Goal: Task Accomplishment & Management: Complete application form

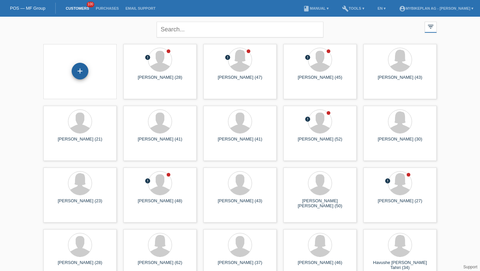
click at [74, 65] on div "+" at bounding box center [80, 71] width 17 height 17
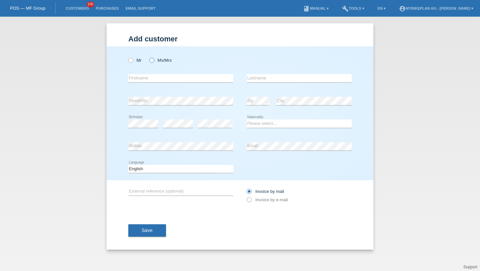
click at [162, 61] on label "Ms/Mrs" at bounding box center [160, 60] width 22 height 5
click at [154, 61] on input "Ms/Mrs" at bounding box center [151, 60] width 4 height 4
radio input "true"
click at [156, 85] on div "error Firstname" at bounding box center [180, 78] width 105 height 23
click at [158, 77] on input "text" at bounding box center [180, 78] width 105 height 8
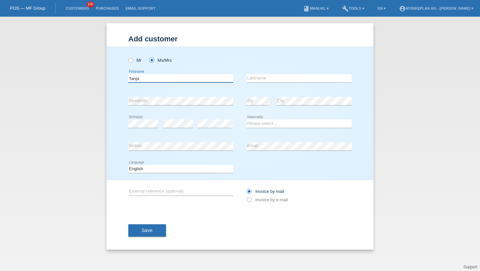
type input "Tanja"
paste input "Gerber"
type input "Gerber"
click at [270, 125] on select "Please select... Switzerland Austria Germany Liechtenstein ------------ Afghani…" at bounding box center [299, 123] width 105 height 8
select select "CH"
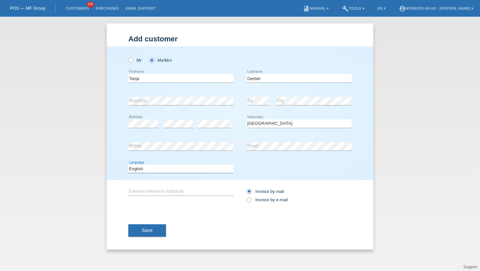
click at [200, 165] on select "Deutsch Français Italiano English" at bounding box center [180, 169] width 105 height 8
select select "de"
click at [250, 197] on input "Invoice by mail" at bounding box center [249, 193] width 4 height 8
click at [246, 196] on icon at bounding box center [246, 196] width 0 height 0
click at [251, 202] on input "Invoice by e-mail" at bounding box center [249, 201] width 4 height 8
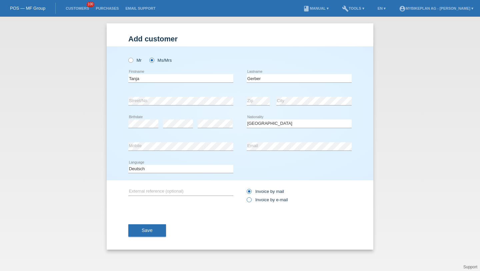
radio input "true"
click at [155, 236] on button "Save" at bounding box center [147, 230] width 38 height 13
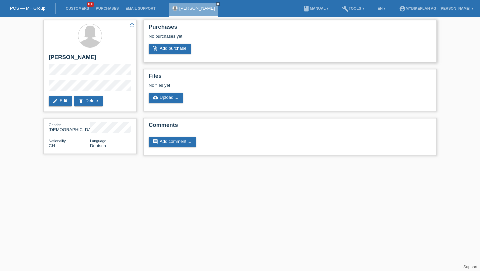
click at [184, 41] on div "No purchases yet" at bounding box center [290, 39] width 283 height 10
click at [182, 50] on link "add_shopping_cart Add purchase" at bounding box center [170, 49] width 42 height 10
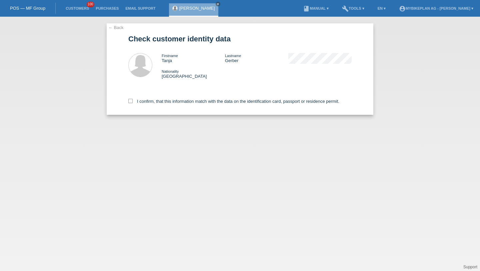
click at [286, 107] on div "I confirm, that this information match with the data on the identification card…" at bounding box center [239, 99] width 223 height 29
click at [286, 103] on label "I confirm, that this information match with the data on the identification card…" at bounding box center [233, 101] width 211 height 5
click at [133, 103] on input "I confirm, that this information match with the data on the identification card…" at bounding box center [130, 101] width 4 height 4
checkbox input "true"
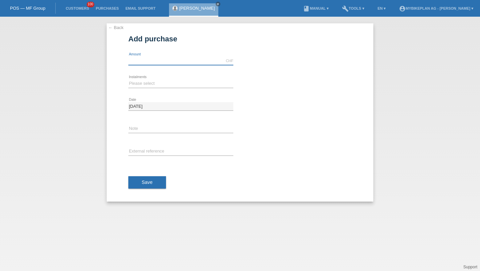
click at [172, 62] on input "text" at bounding box center [180, 61] width 105 height 8
type input "3799.00"
click at [142, 80] on select "Please select 6 instalments 12 instalments 18 instalments 24 instalments 36 ins…" at bounding box center [180, 83] width 105 height 8
select select "488"
click at [144, 147] on input "text" at bounding box center [180, 151] width 105 height 8
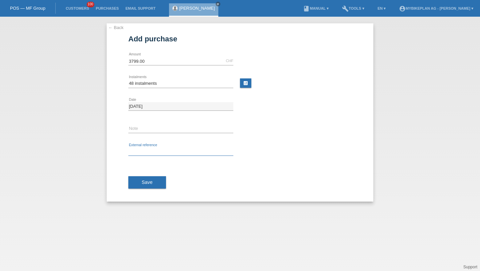
paste input "42260483212"
type input "42260483212"
click at [138, 189] on div "Save" at bounding box center [239, 182] width 223 height 39
click at [149, 179] on button "Save" at bounding box center [147, 182] width 38 height 13
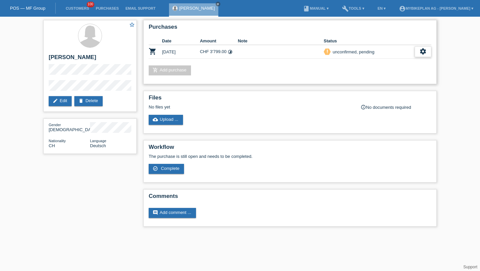
click at [423, 51] on icon "settings" at bounding box center [422, 51] width 7 height 7
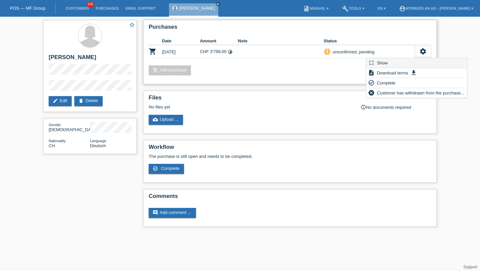
click at [410, 61] on div "fullscreen Show" at bounding box center [416, 63] width 101 height 10
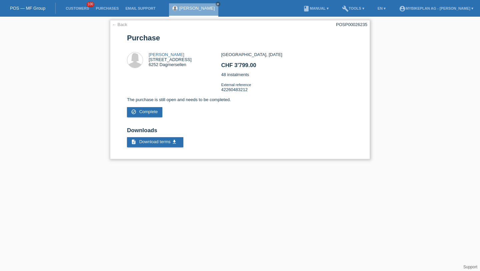
click at [342, 29] on div "← Back POSP00026235 [GEOGRAPHIC_DATA] [PERSON_NAME] [STREET_ADDRESS] CHF 3'799.…" at bounding box center [240, 89] width 260 height 139
click at [342, 28] on div "← Back POSP00026235 [GEOGRAPHIC_DATA] [PERSON_NAME] [STREET_ADDRESS] CHF 3'799.…" at bounding box center [240, 89] width 260 height 139
click at [342, 26] on div "POSP00026235" at bounding box center [351, 24] width 31 height 5
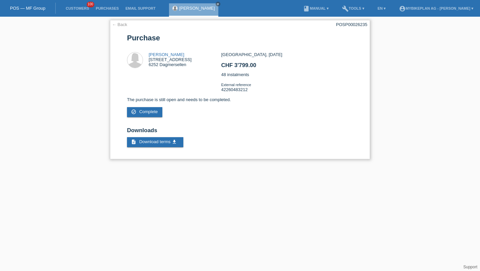
copy div "POSP00026235"
